Goal: Transaction & Acquisition: Purchase product/service

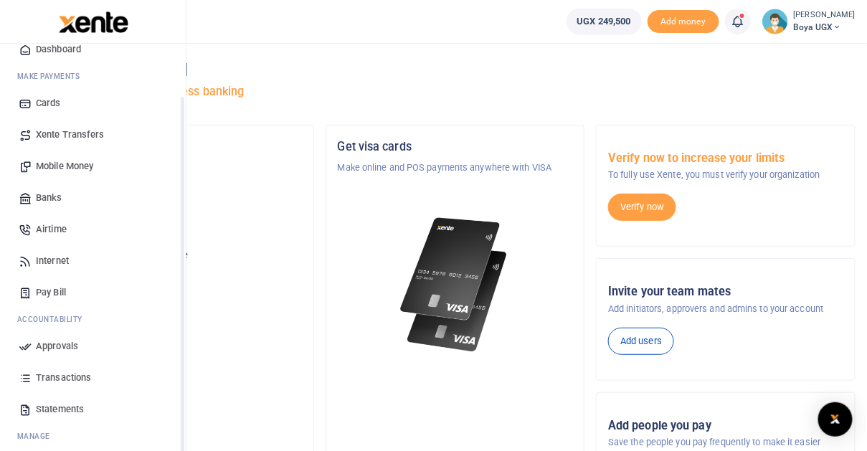
scroll to position [92, 0]
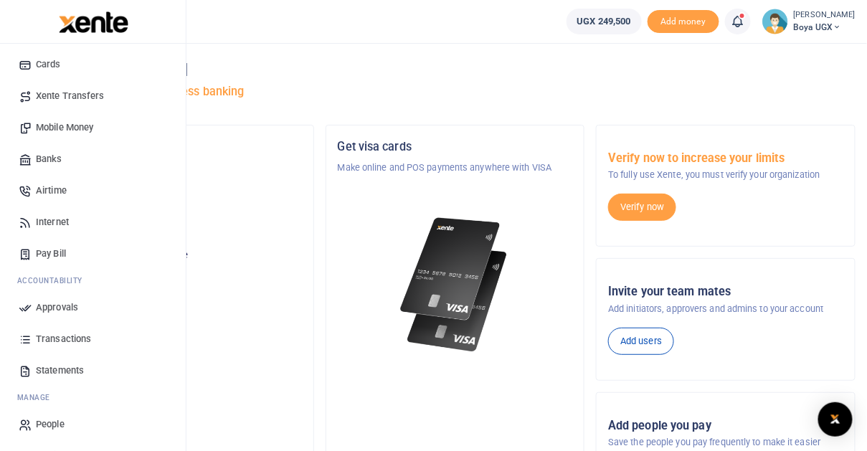
click at [69, 189] on link "Airtime" at bounding box center [92, 191] width 163 height 32
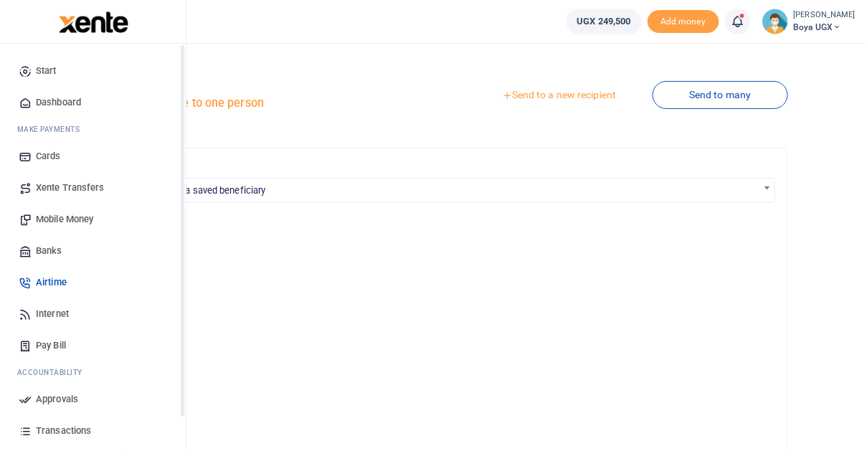
click at [60, 225] on span "Mobile Money" at bounding box center [64, 219] width 57 height 14
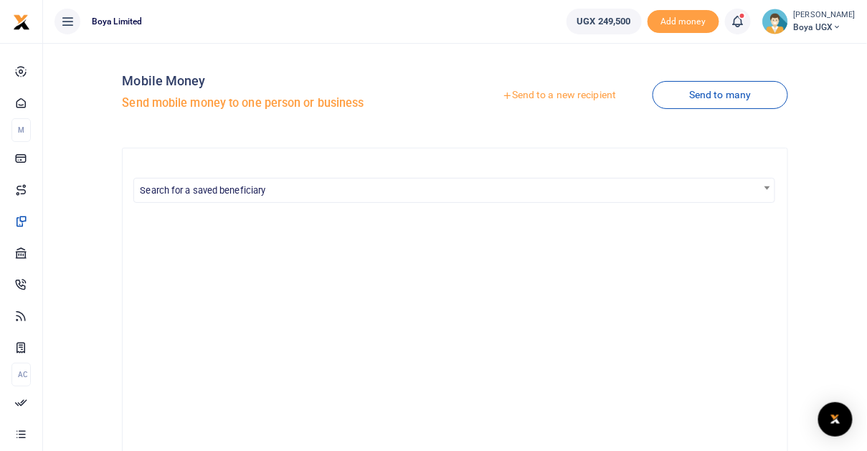
click at [565, 96] on link "Send to a new recipient" at bounding box center [559, 96] width 187 height 26
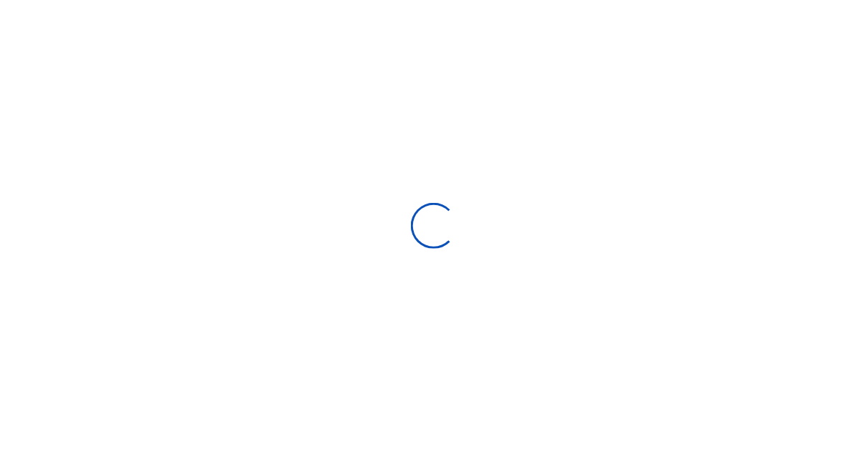
select select
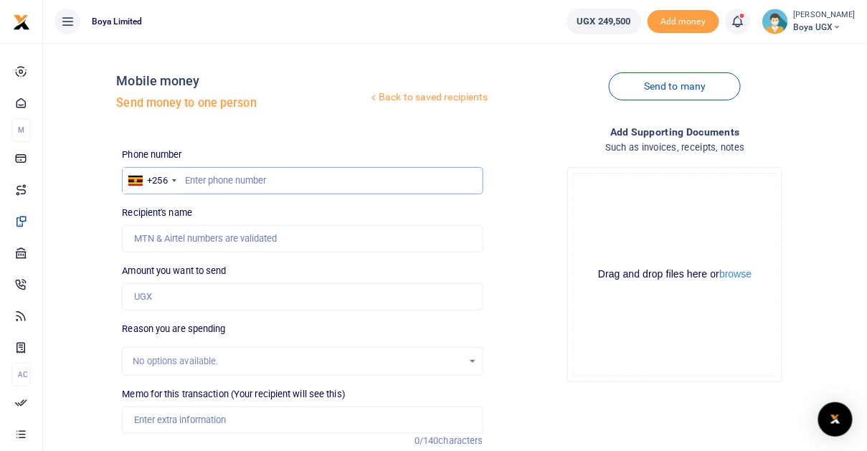
click at [418, 180] on input "text" at bounding box center [302, 180] width 361 height 27
click at [386, 240] on input "Recipient's name" at bounding box center [302, 238] width 361 height 27
click at [360, 206] on div "Recipient's name Name is required." at bounding box center [302, 229] width 361 height 47
click at [301, 182] on input "781879968" at bounding box center [302, 180] width 361 height 27
click at [171, 179] on div "+256" at bounding box center [151, 181] width 57 height 26
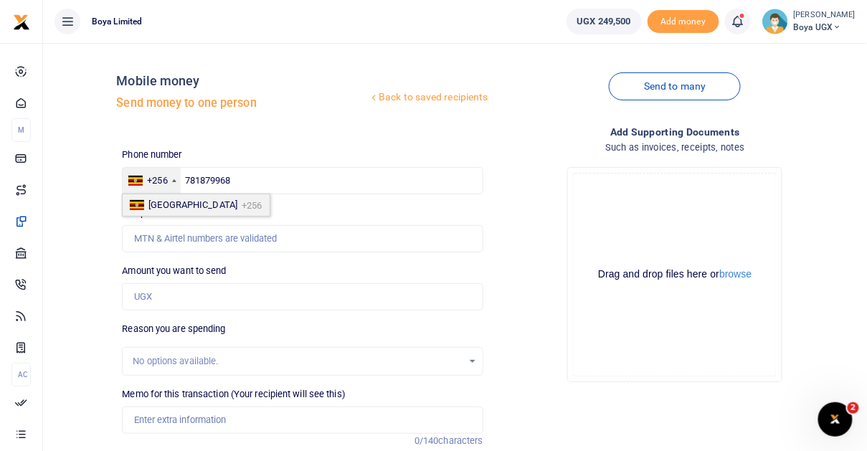
click at [168, 203] on span "Uganda" at bounding box center [193, 204] width 89 height 11
click at [191, 182] on input "781879968" at bounding box center [302, 180] width 361 height 27
click at [199, 235] on input "Recipient's name" at bounding box center [302, 238] width 361 height 27
click at [105, 220] on div "Back to saved recipients Mobile money Send money to one person Send to many Pho…" at bounding box center [455, 326] width 813 height 543
click at [222, 185] on input "0781879968" at bounding box center [302, 180] width 361 height 27
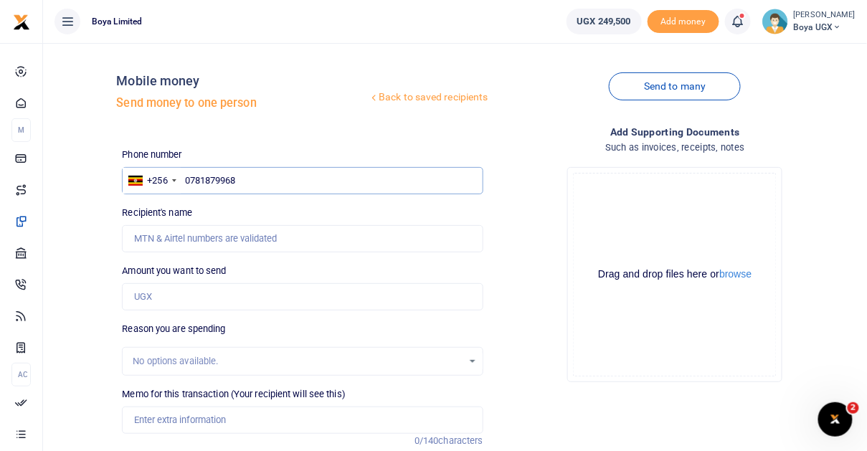
click at [244, 179] on input "0781879968" at bounding box center [302, 180] width 361 height 27
click at [193, 184] on input "0781879968" at bounding box center [302, 180] width 361 height 27
click at [248, 174] on input "781879968" at bounding box center [302, 180] width 361 height 27
click at [204, 176] on input "781879968" at bounding box center [302, 180] width 361 height 27
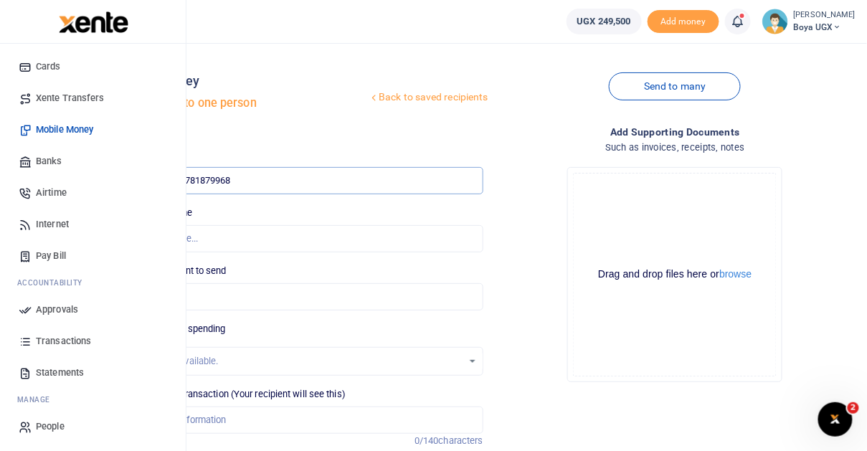
scroll to position [92, 0]
type input "781879968"
click at [64, 341] on span "Transactions" at bounding box center [63, 339] width 55 height 14
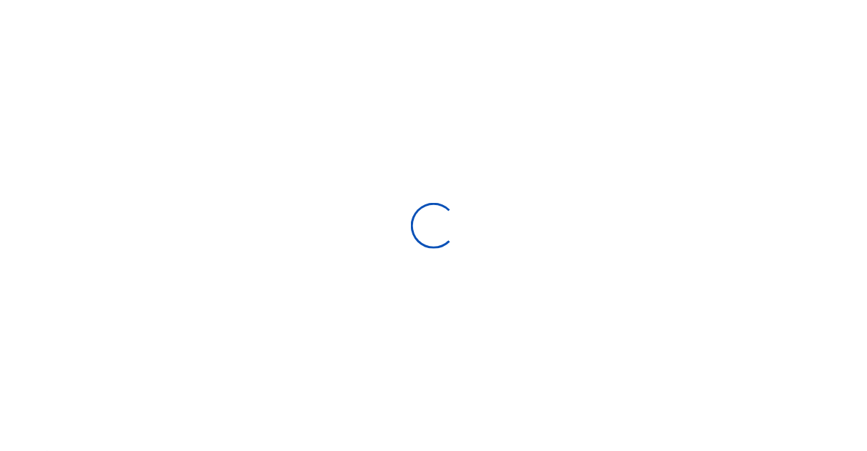
select select
type input "[DATE] - [DATE]"
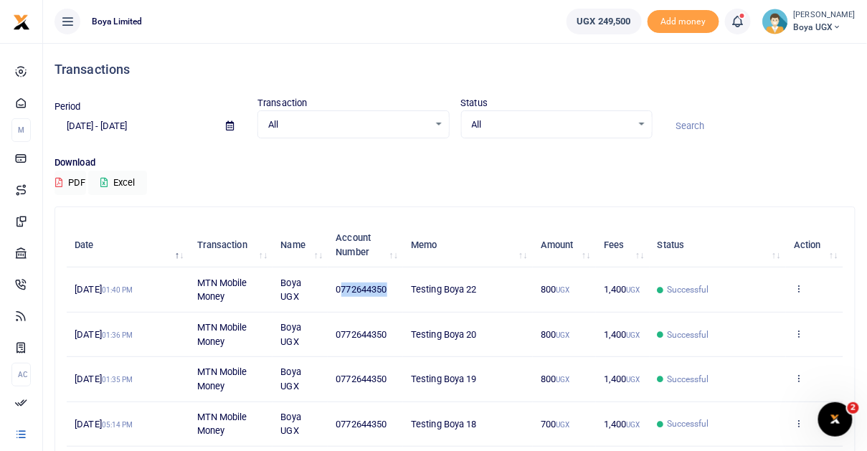
copy span "772644350"
drag, startPoint x: 343, startPoint y: 286, endPoint x: 392, endPoint y: 288, distance: 48.8
click at [392, 288] on td "0772644350" at bounding box center [365, 290] width 75 height 44
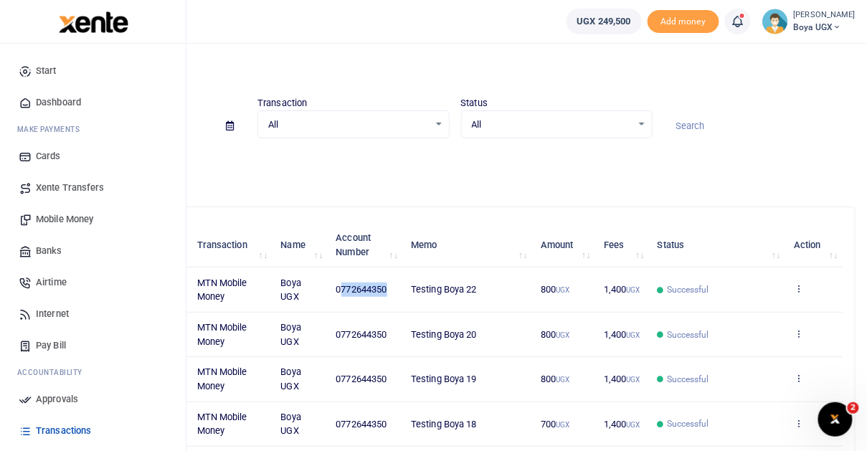
click at [70, 220] on span "Mobile Money" at bounding box center [64, 219] width 57 height 14
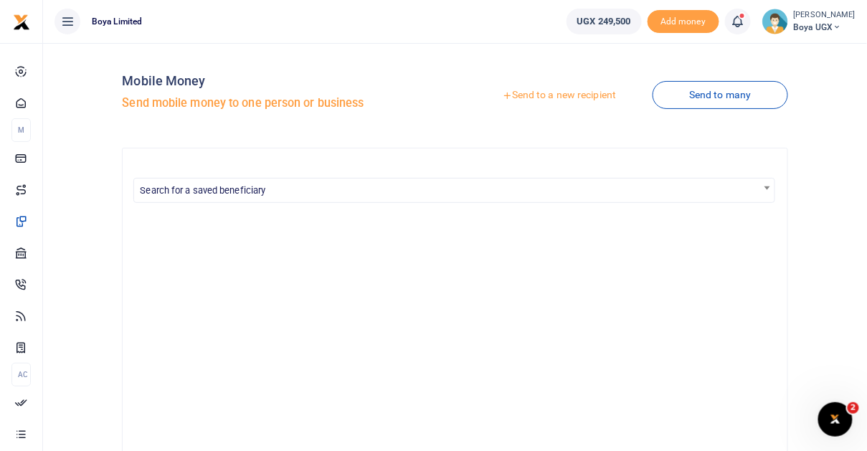
click at [573, 93] on link "Send to a new recipient" at bounding box center [559, 96] width 187 height 26
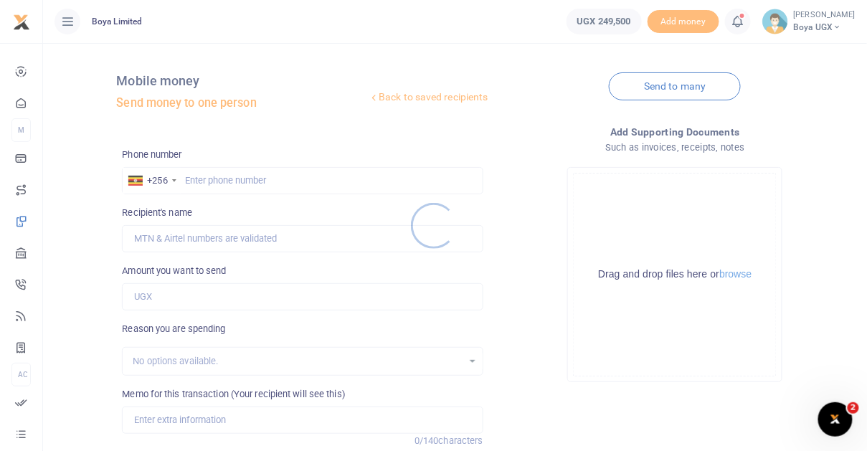
click at [252, 179] on div at bounding box center [433, 225] width 867 height 451
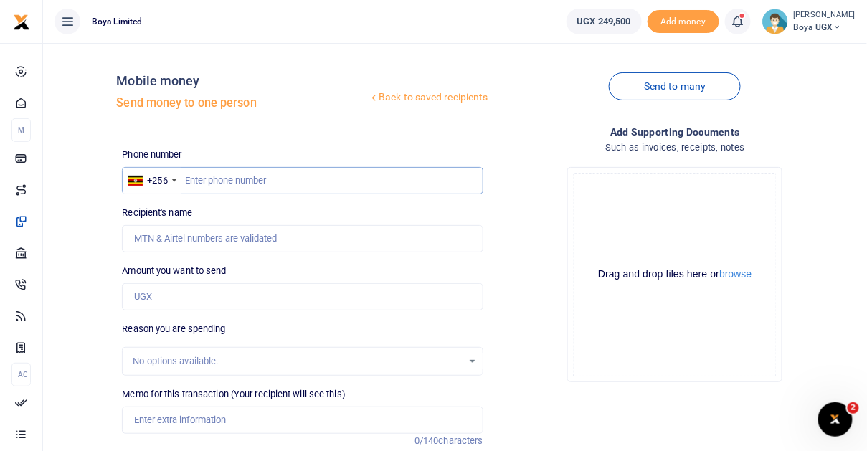
click at [235, 182] on input "text" at bounding box center [302, 180] width 361 height 27
paste input "772644350"
type input "772644350"
click at [164, 245] on input "Recipient's name" at bounding box center [302, 238] width 361 height 27
click at [108, 231] on div "Back to saved recipients Mobile money Send money to one person Send to many Pho…" at bounding box center [455, 326] width 813 height 543
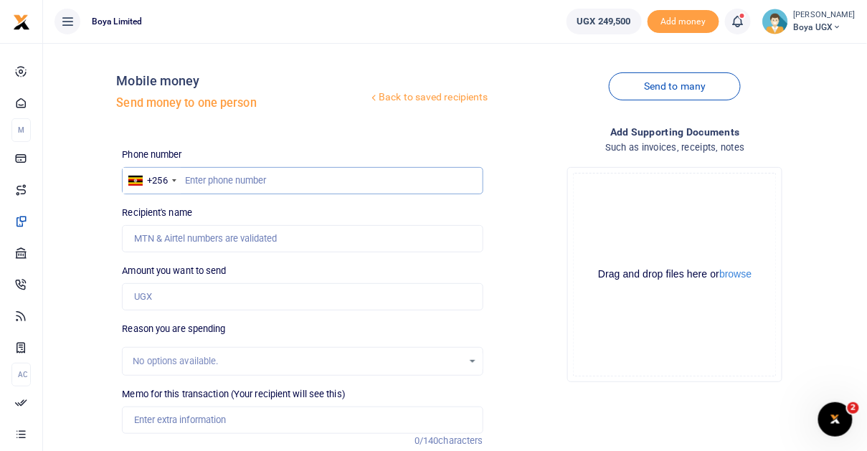
click at [209, 184] on input "text" at bounding box center [302, 180] width 361 height 27
paste input "772644350"
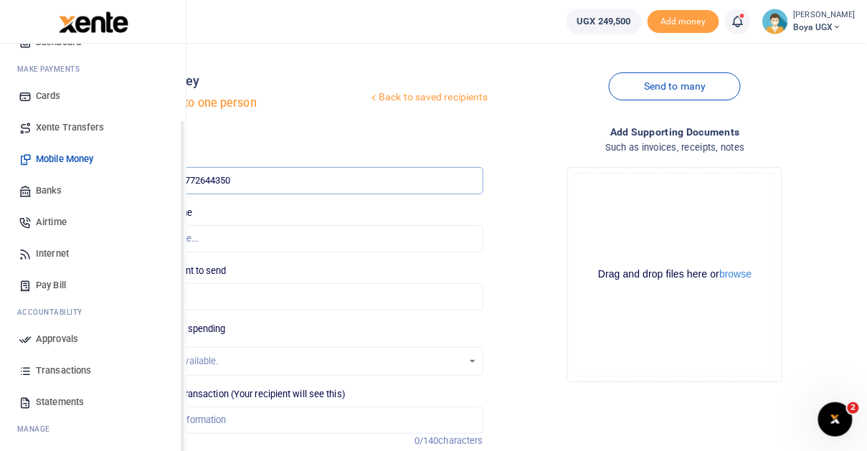
scroll to position [92, 0]
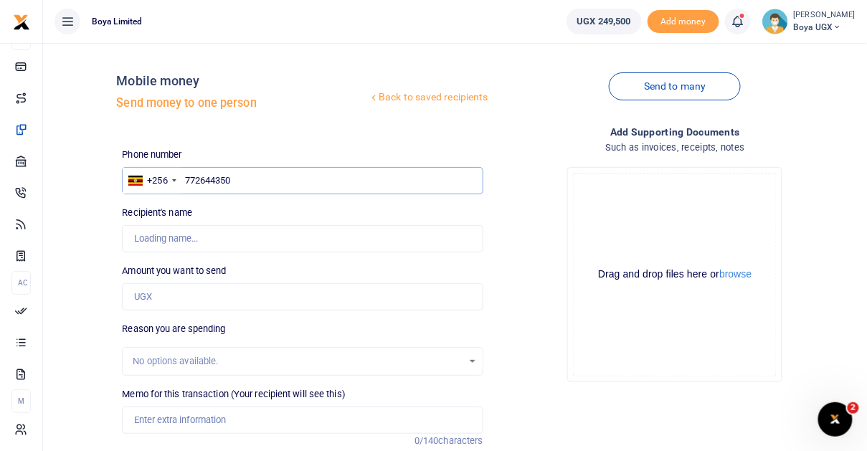
type input "772644350"
click at [822, 24] on span "Boya UGX" at bounding box center [825, 27] width 62 height 13
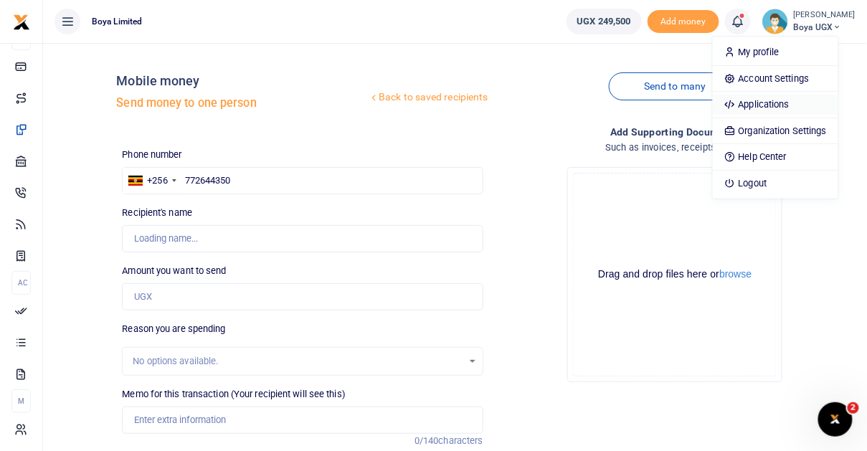
click at [787, 106] on link "Applications" at bounding box center [776, 105] width 126 height 20
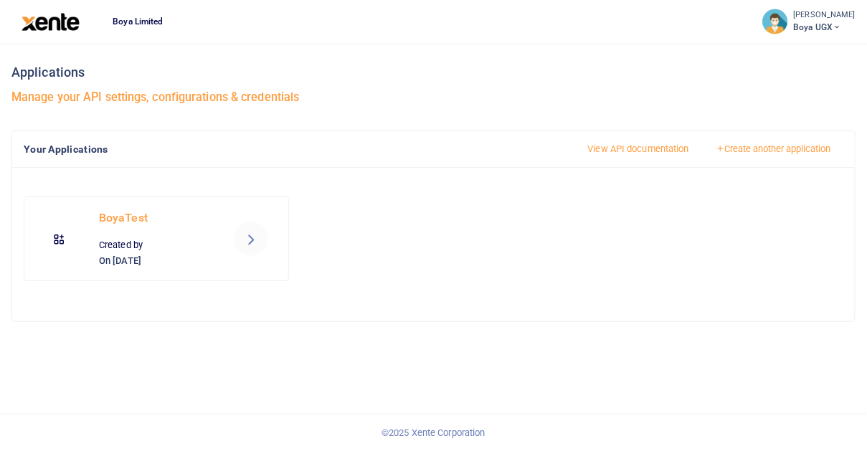
click at [250, 237] on icon at bounding box center [250, 238] width 17 height 17
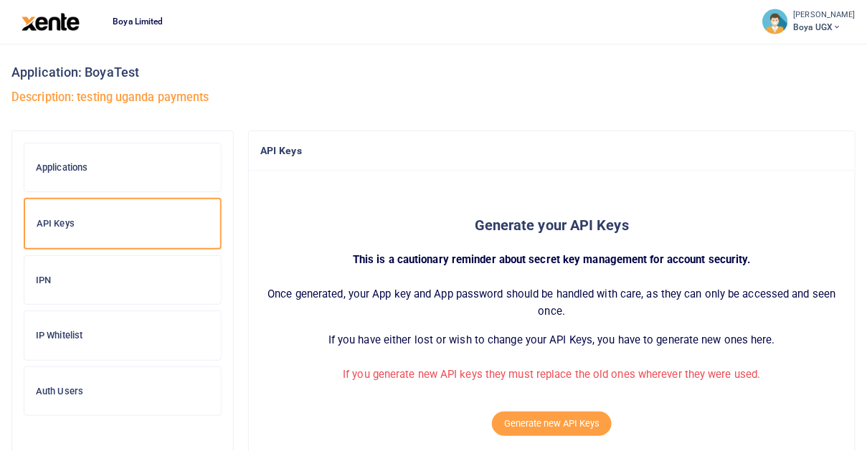
click at [106, 175] on div "Applications" at bounding box center [122, 167] width 197 height 49
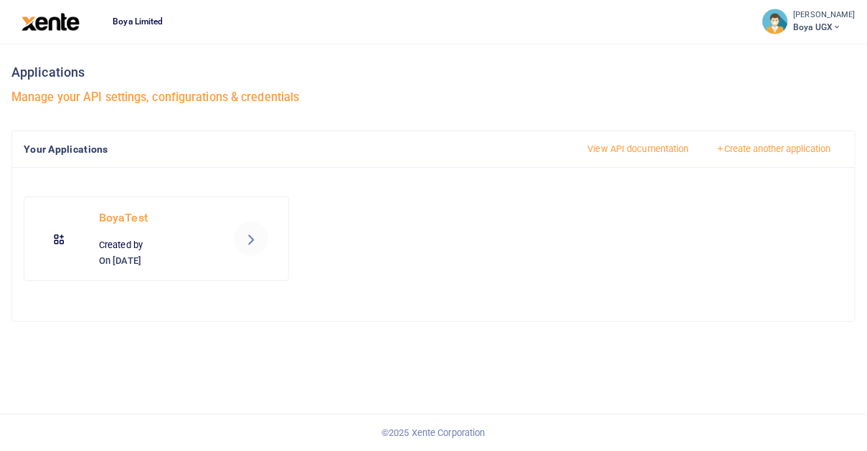
click at [232, 234] on div at bounding box center [251, 239] width 63 height 34
click at [253, 240] on icon at bounding box center [250, 238] width 17 height 17
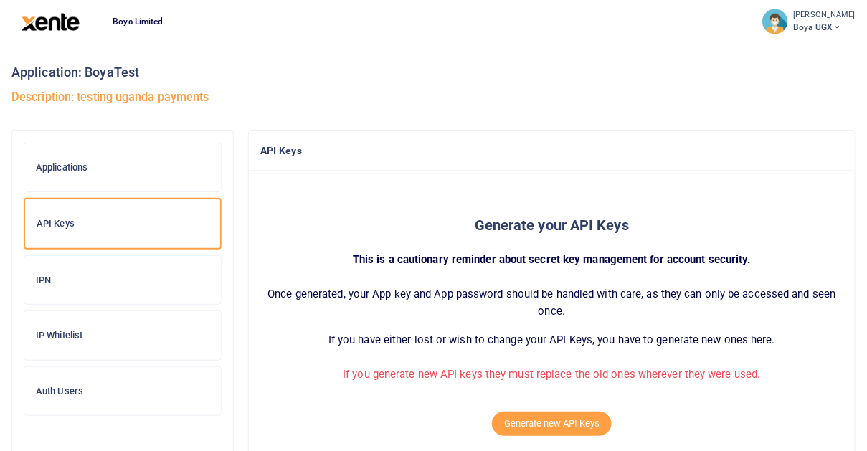
click at [123, 174] on div "Applications" at bounding box center [122, 167] width 197 height 49
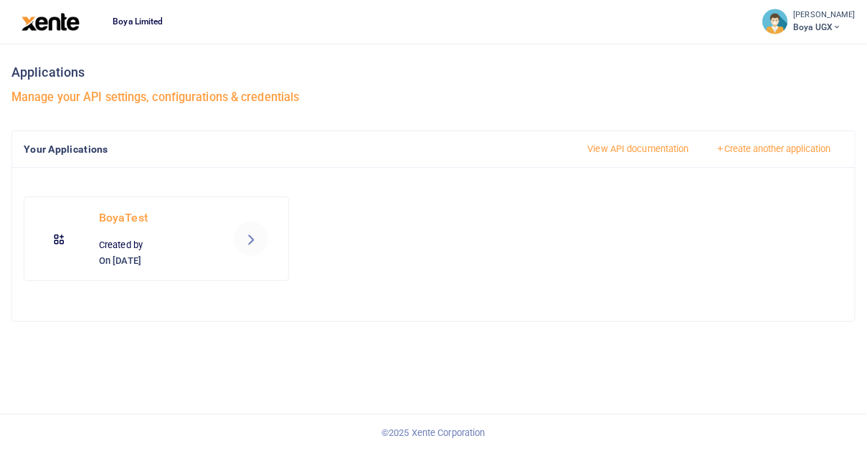
click at [246, 243] on icon at bounding box center [250, 238] width 17 height 17
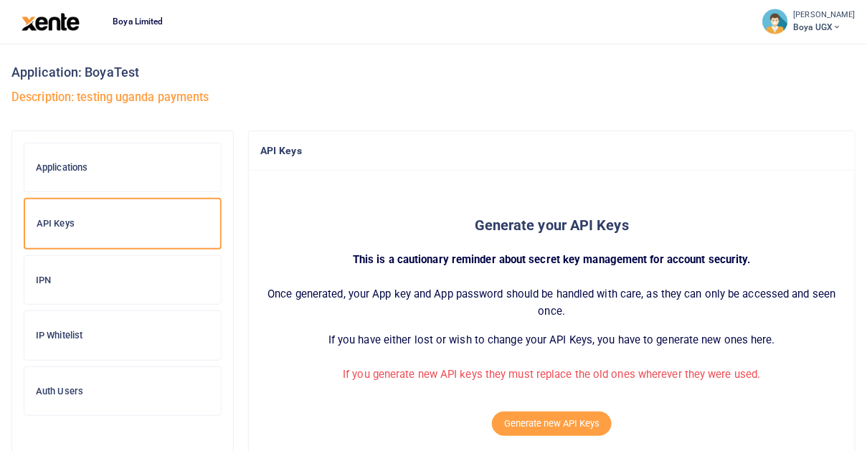
click at [163, 170] on h6 "Applications" at bounding box center [123, 167] width 174 height 11
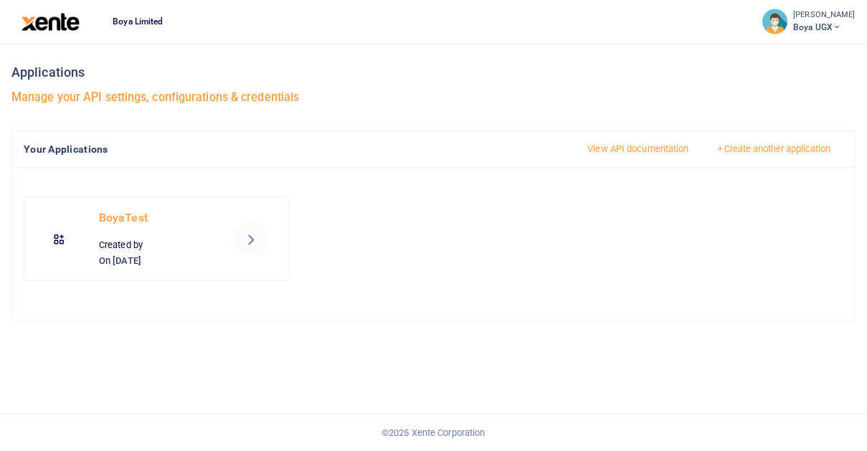
click at [249, 239] on icon at bounding box center [250, 238] width 17 height 17
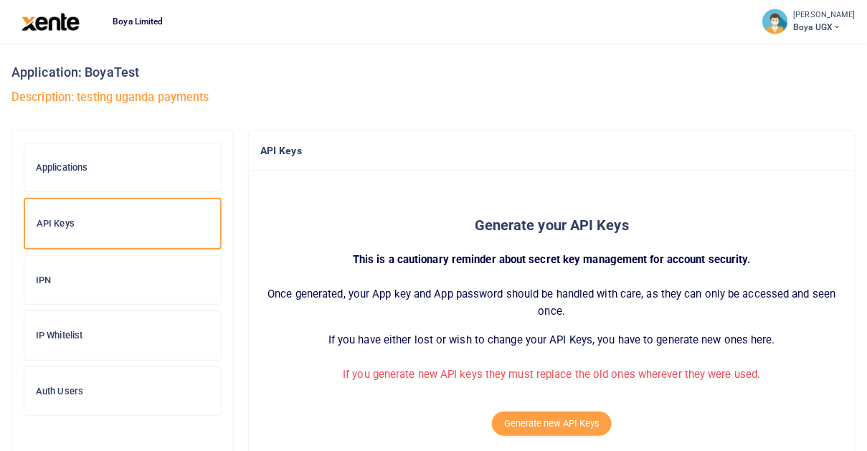
click at [96, 344] on div "IP Whitelist" at bounding box center [122, 335] width 197 height 49
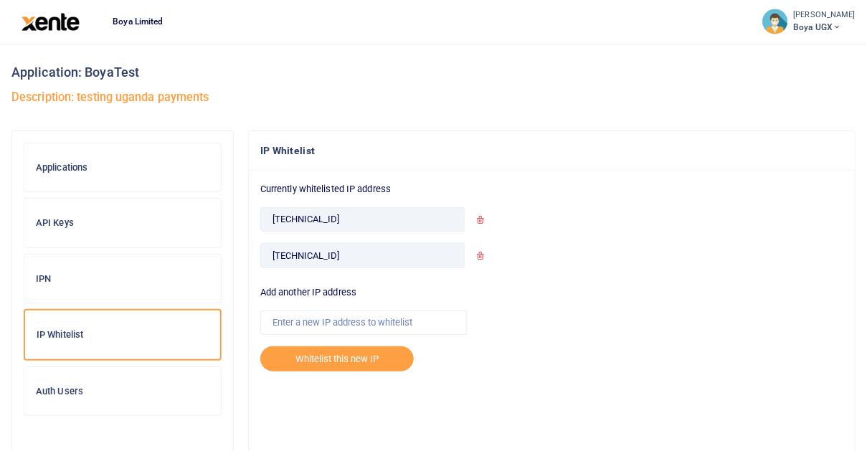
click at [484, 220] on icon at bounding box center [480, 219] width 9 height 9
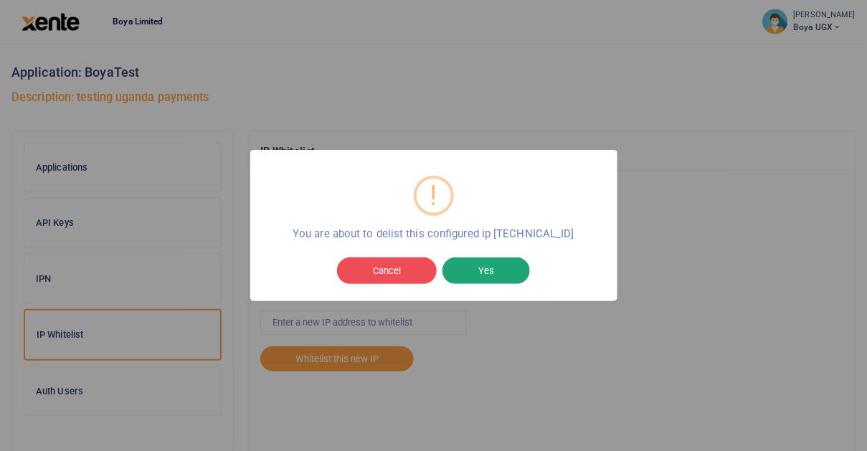
click at [470, 271] on button "Yes" at bounding box center [487, 271] width 88 height 27
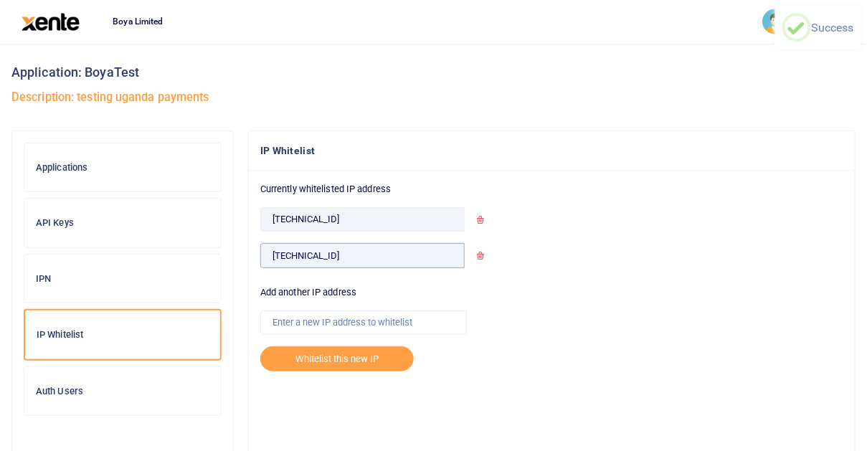
click at [358, 254] on input "129.222.187.136" at bounding box center [362, 255] width 204 height 24
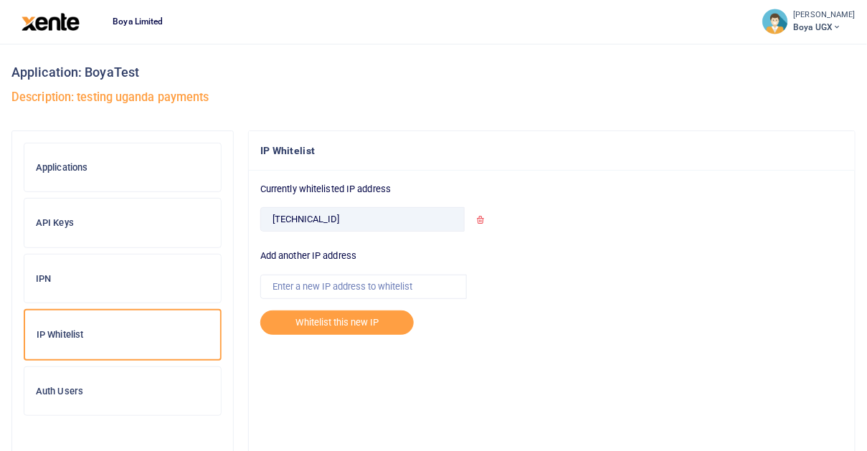
click at [479, 218] on icon at bounding box center [480, 219] width 9 height 9
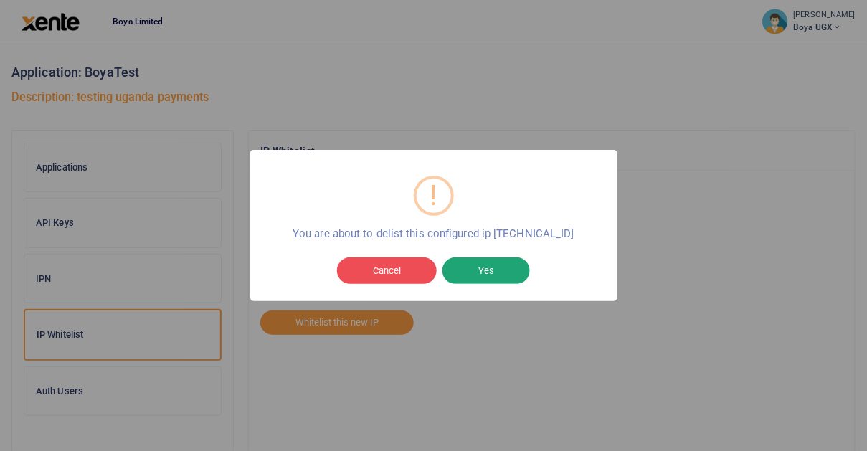
click at [484, 271] on button "Yes" at bounding box center [487, 271] width 88 height 27
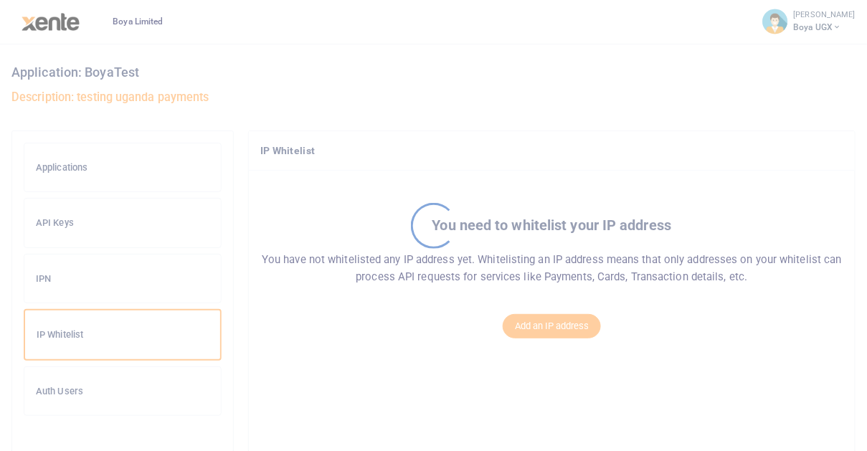
click at [524, 331] on div at bounding box center [433, 225] width 867 height 451
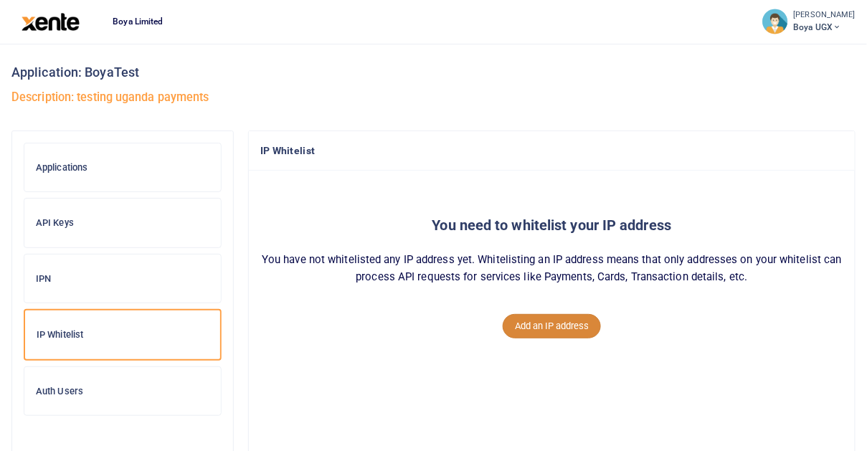
click at [532, 329] on button "Add an IP address" at bounding box center [552, 326] width 98 height 24
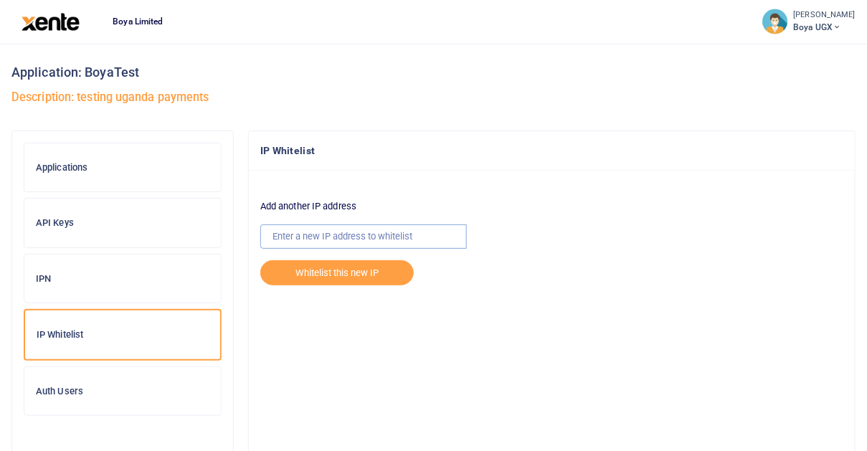
click at [355, 236] on input "text" at bounding box center [363, 237] width 207 height 24
paste input "129.222.187.233"
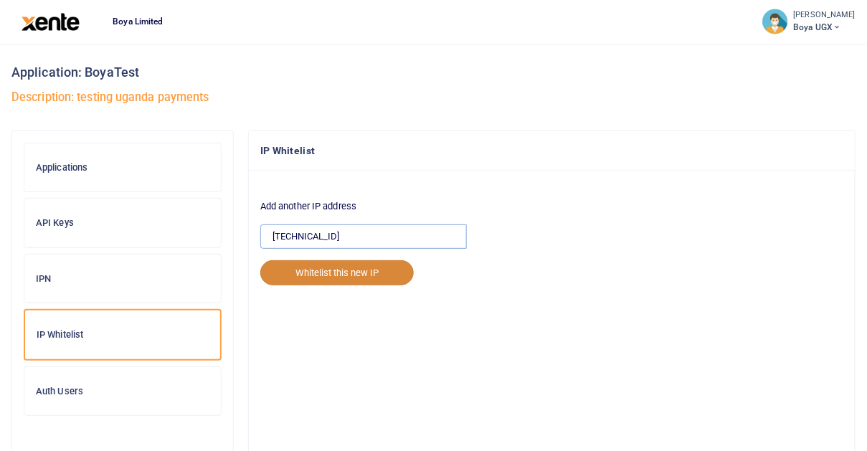
type input "129.222.187.233"
click at [344, 273] on button "Whitelist this new IP" at bounding box center [337, 272] width 154 height 24
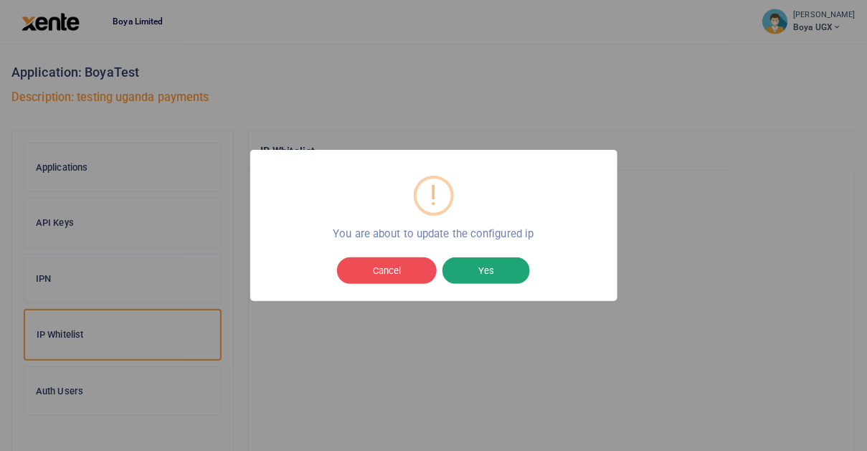
click at [483, 265] on button "Yes" at bounding box center [487, 271] width 88 height 27
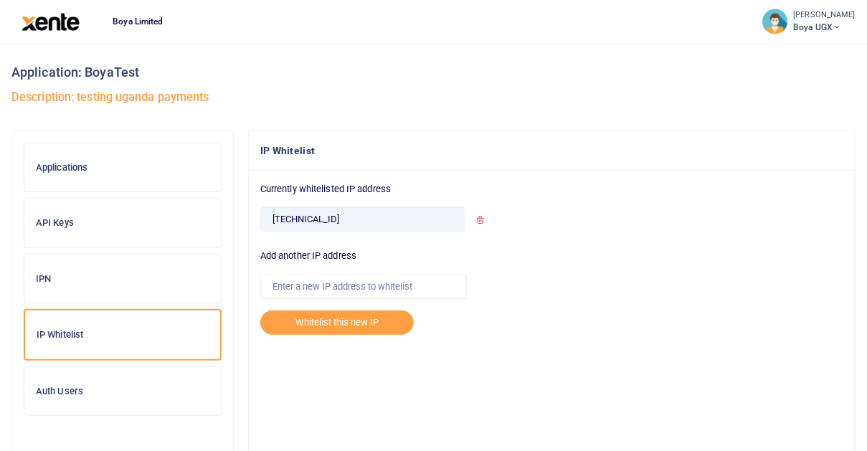
click at [54, 23] on img at bounding box center [51, 22] width 58 height 18
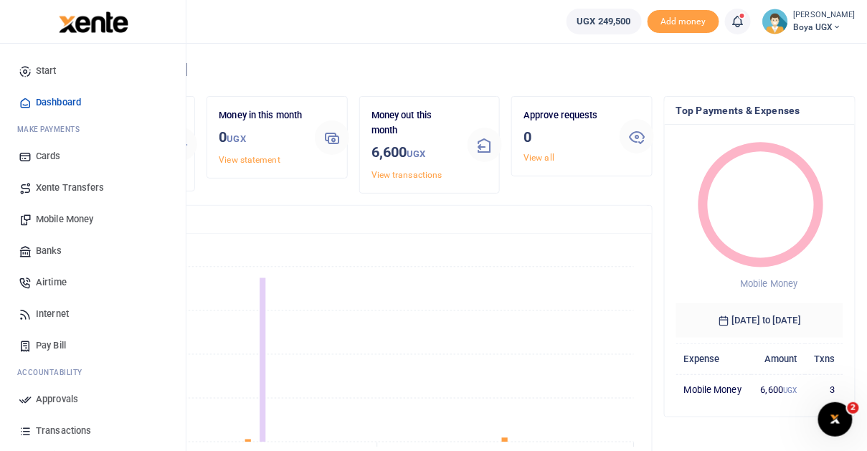
click at [84, 189] on span "Xente Transfers" at bounding box center [70, 188] width 69 height 14
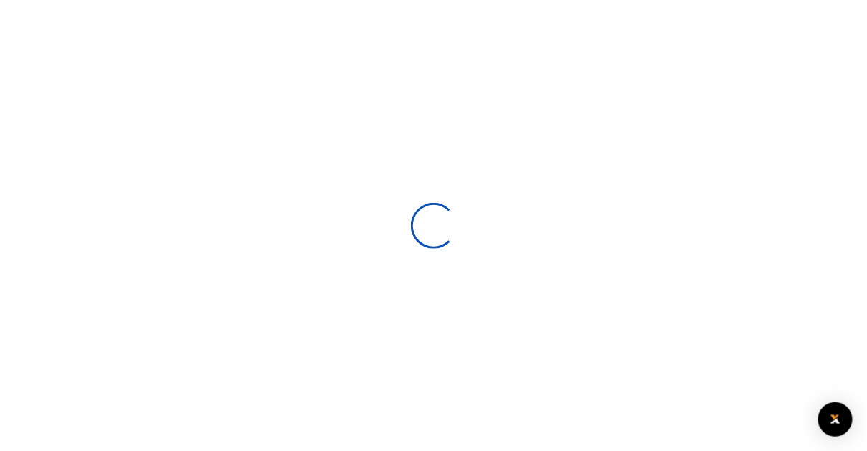
select select
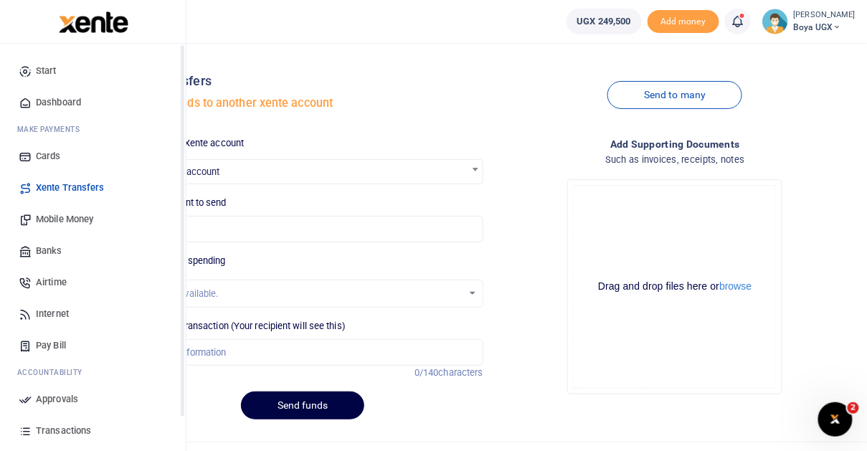
scroll to position [92, 0]
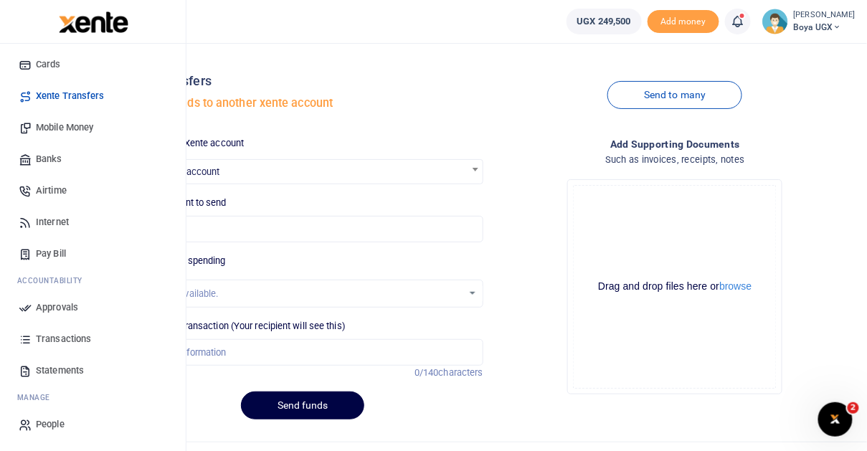
click at [85, 339] on span "Transactions" at bounding box center [63, 339] width 55 height 14
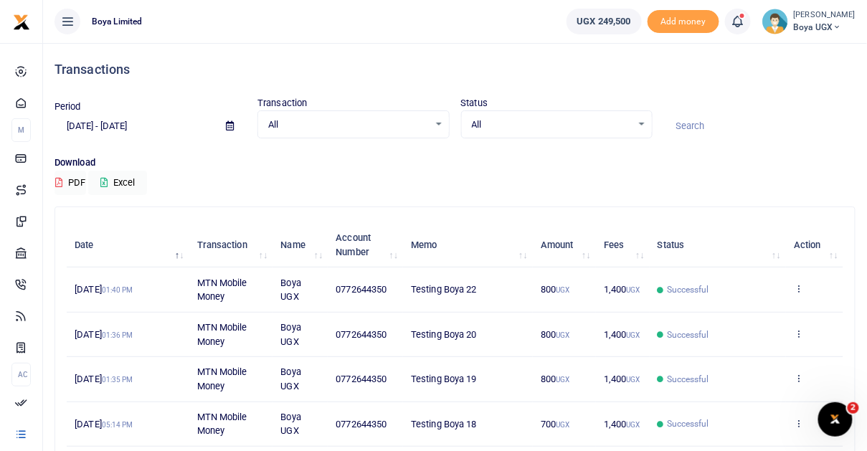
click at [349, 291] on span "0772644350" at bounding box center [361, 289] width 51 height 11
copy span "0772644350"
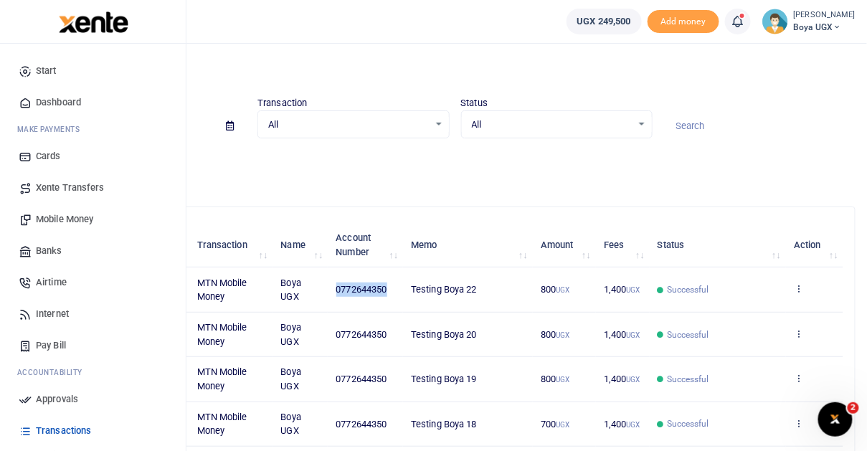
click at [73, 226] on link "Mobile Money" at bounding box center [92, 220] width 163 height 32
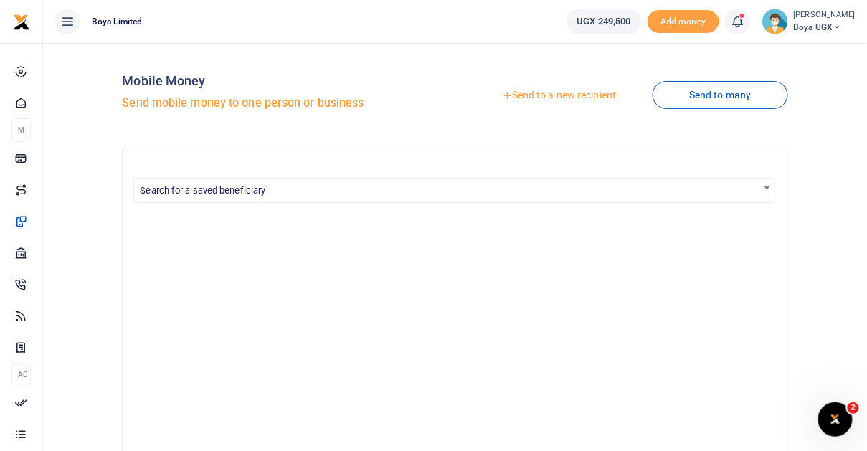
click at [570, 98] on link "Send to a new recipient" at bounding box center [559, 96] width 187 height 26
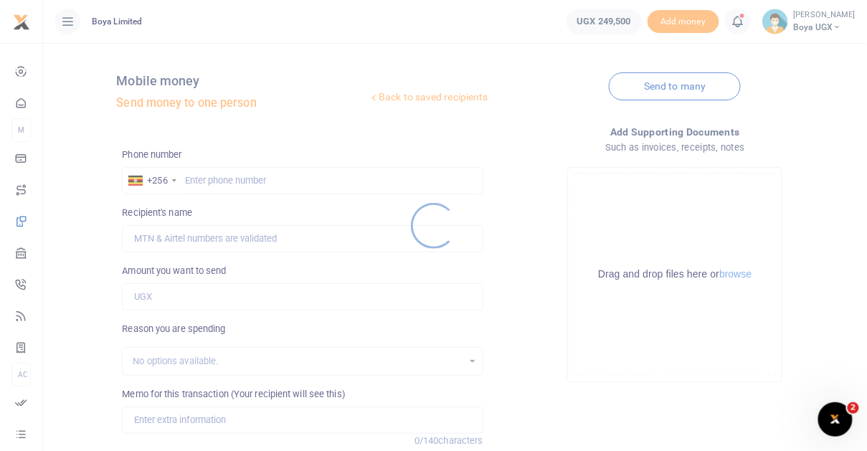
click at [260, 189] on div at bounding box center [433, 225] width 867 height 451
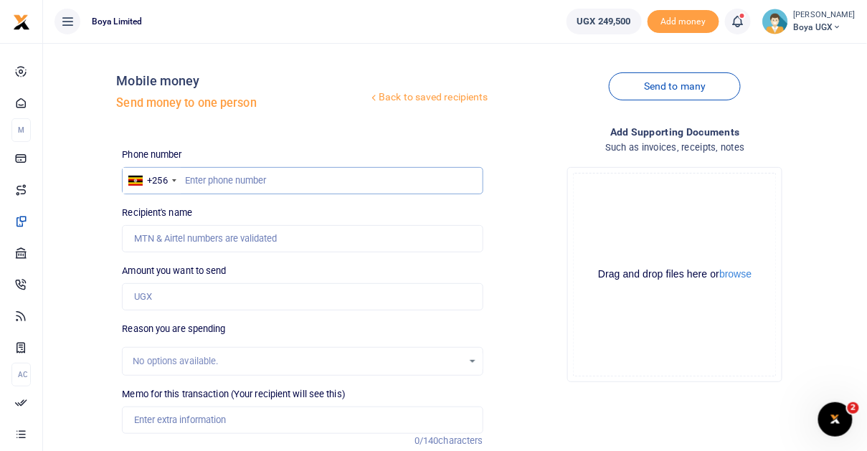
click at [256, 184] on input "text" at bounding box center [302, 180] width 361 height 27
paste input "0772644350"
click at [193, 182] on input "0772644350" at bounding box center [302, 180] width 361 height 27
type input "772644350"
click at [206, 182] on input "772644350" at bounding box center [302, 180] width 361 height 27
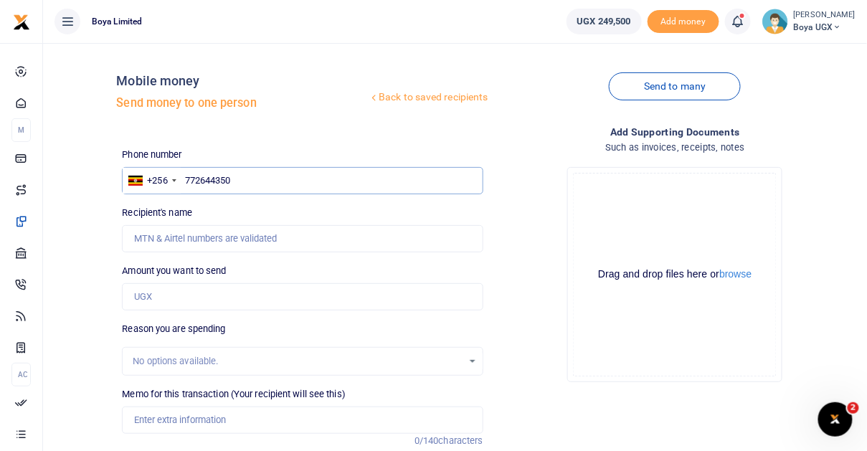
click at [206, 182] on input "772644350" at bounding box center [302, 180] width 361 height 27
paste input "772644350"
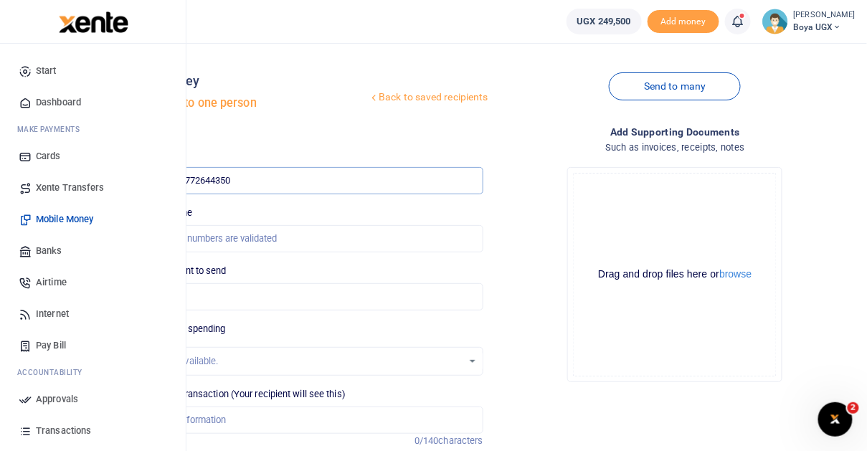
type input "772644350"
click at [70, 216] on span "Mobile Money" at bounding box center [64, 219] width 57 height 14
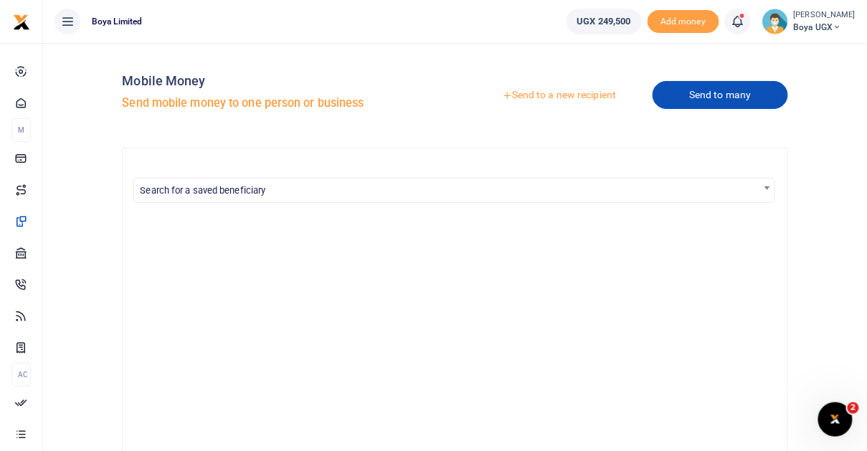
click at [696, 99] on link "Send to many" at bounding box center [720, 95] width 135 height 28
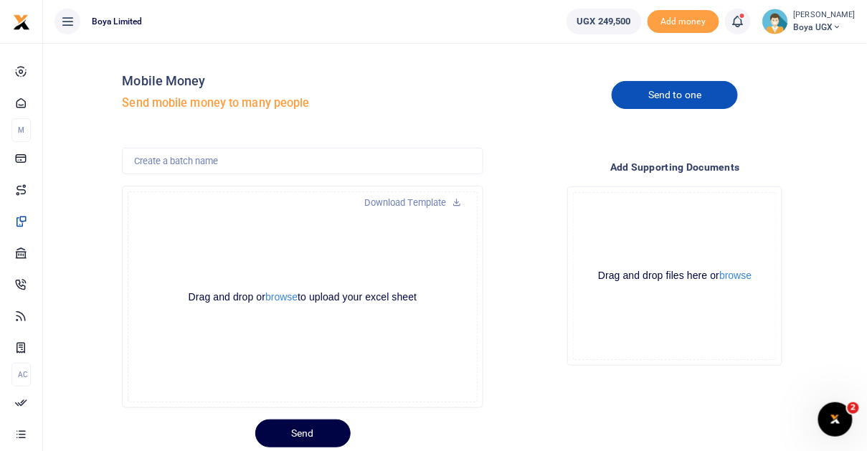
click at [647, 100] on link "Send to one" at bounding box center [675, 95] width 126 height 28
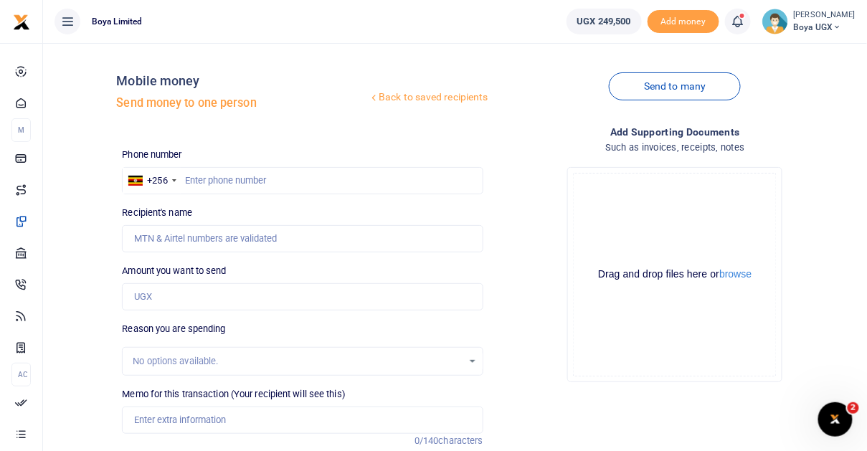
click at [270, 184] on div at bounding box center [433, 225] width 867 height 451
click at [270, 184] on input "text" at bounding box center [302, 180] width 361 height 27
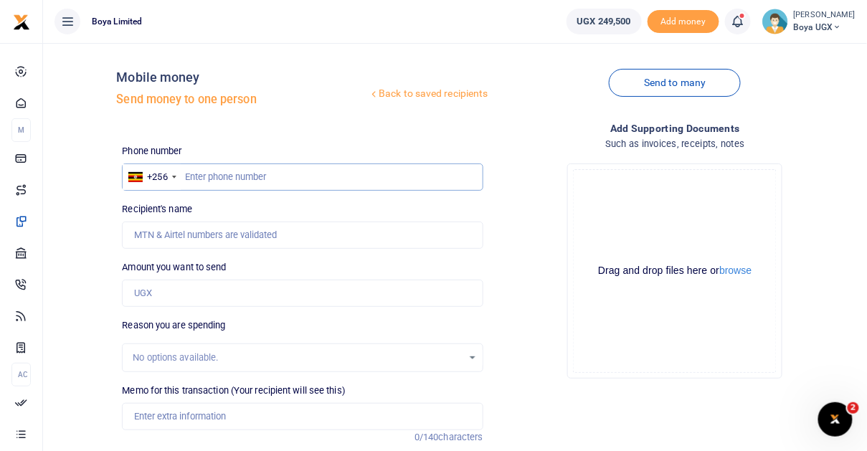
click at [351, 179] on input "text" at bounding box center [302, 177] width 361 height 27
paste input "772644350"
type input "772644350"
click at [256, 237] on input "Recipient's name" at bounding box center [302, 235] width 361 height 27
click at [162, 187] on div "+256" at bounding box center [151, 177] width 57 height 26
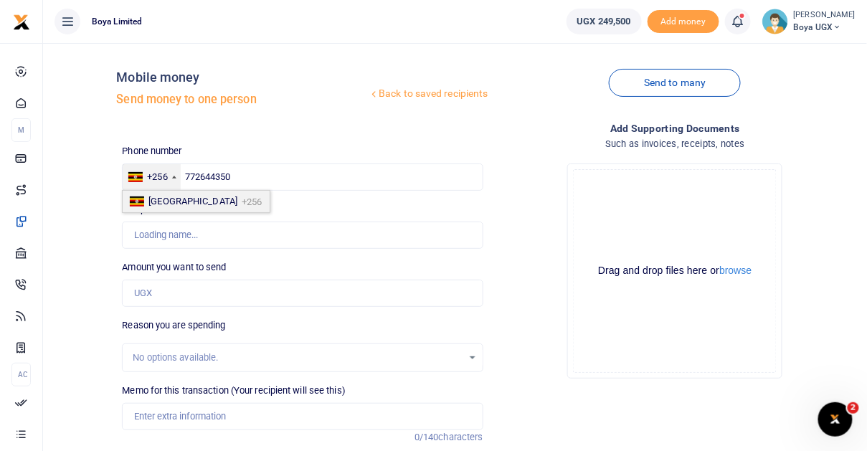
click at [183, 203] on li "[GEOGRAPHIC_DATA] +256" at bounding box center [196, 202] width 146 height 22
click at [174, 284] on input "Amount you want to send" at bounding box center [302, 293] width 361 height 27
type input "1,000"
click at [175, 359] on div "No options available." at bounding box center [297, 358] width 329 height 14
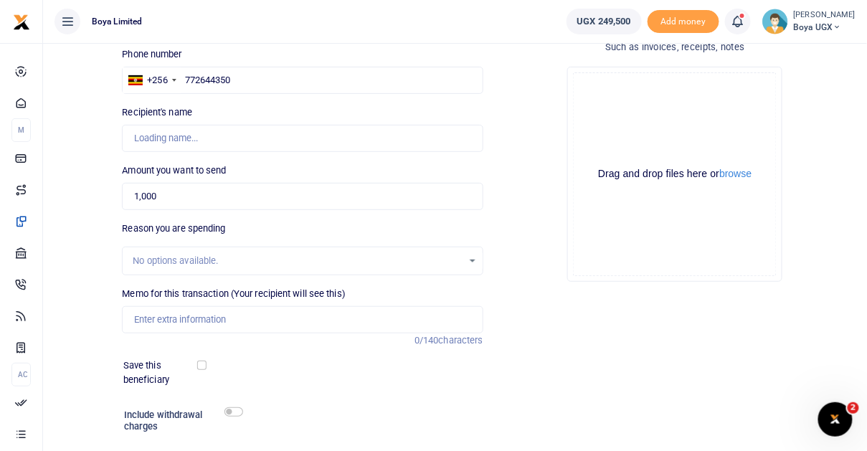
scroll to position [194, 0]
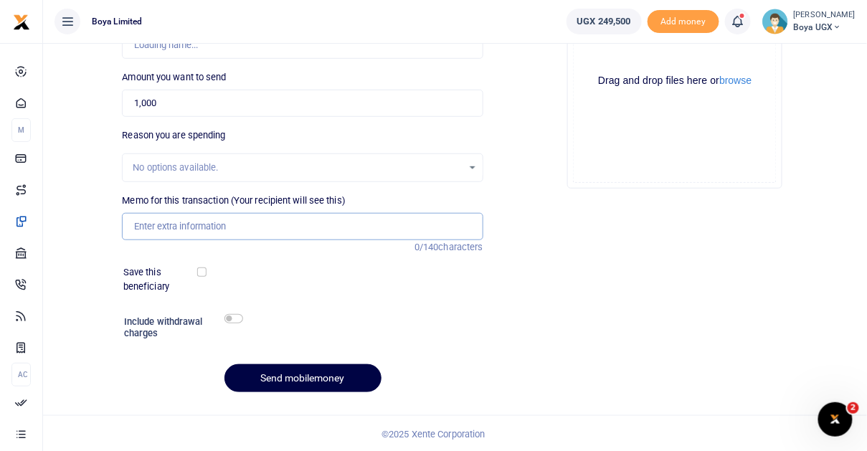
click at [207, 230] on input "Memo for this transaction (Your recipient will see this)" at bounding box center [302, 226] width 361 height 27
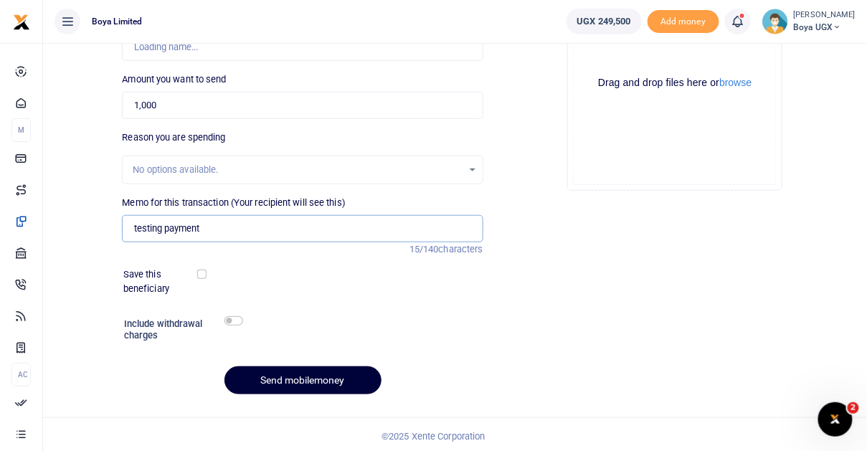
scroll to position [194, 0]
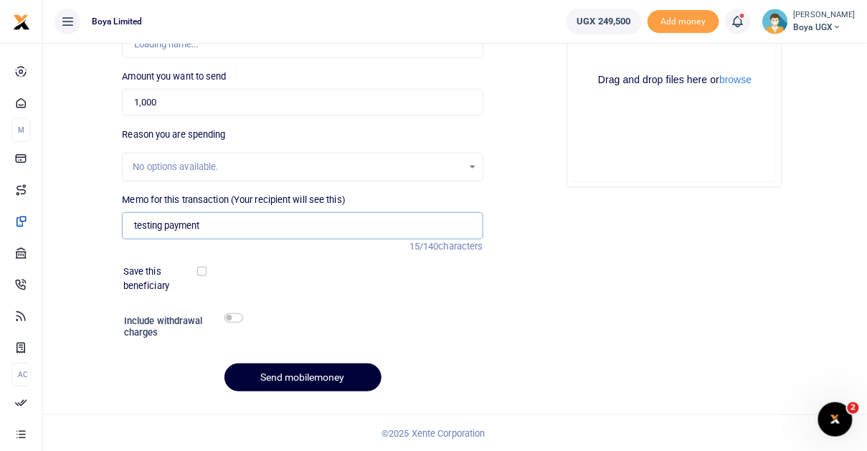
type input "testing payment"
click at [296, 377] on button "Send mobilemoney" at bounding box center [303, 378] width 157 height 28
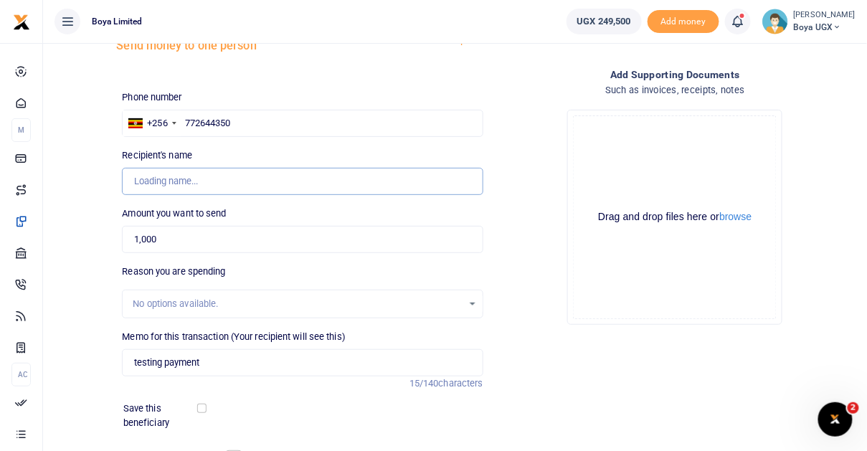
scroll to position [36, 0]
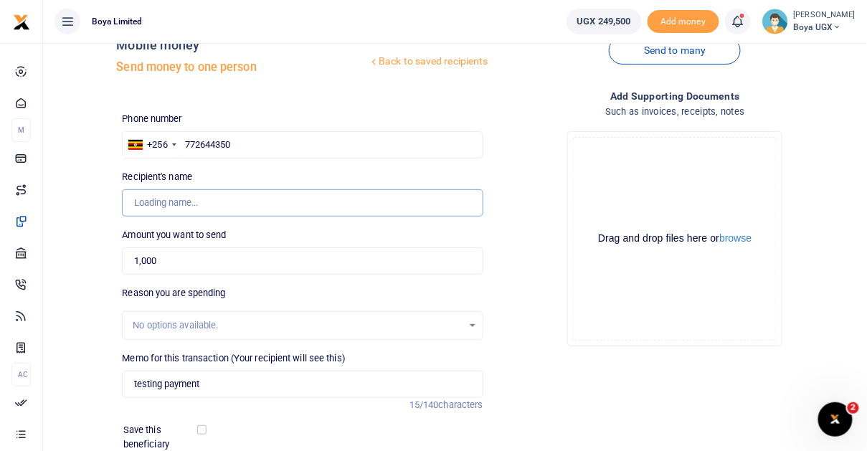
click at [263, 192] on input "Recipient's name" at bounding box center [302, 202] width 361 height 27
type input "f"
type input "Name Name"
click at [113, 326] on div "Back to saved recipients Mobile money Send money to one person Send to many Pho…" at bounding box center [455, 290] width 813 height 543
